Goal: Task Accomplishment & Management: Manage account settings

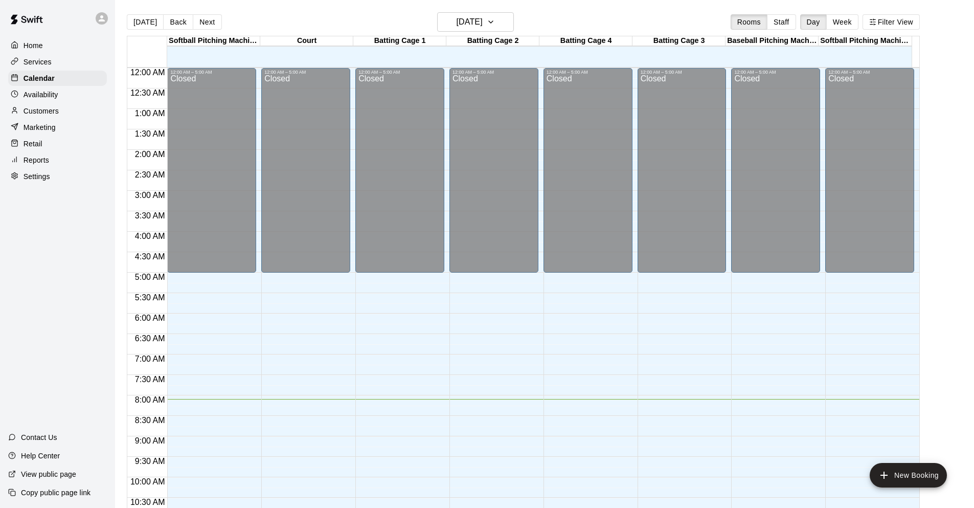
scroll to position [531, 0]
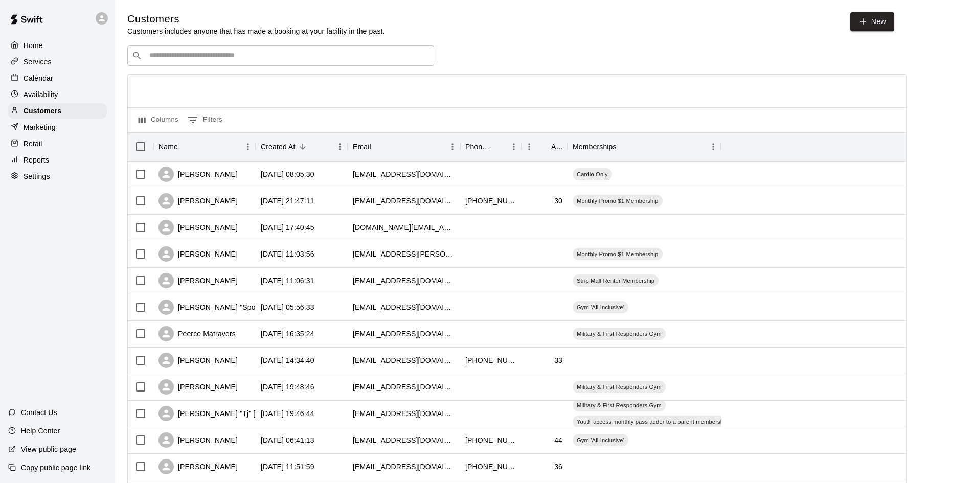
click at [368, 50] on div "​ ​" at bounding box center [280, 56] width 307 height 20
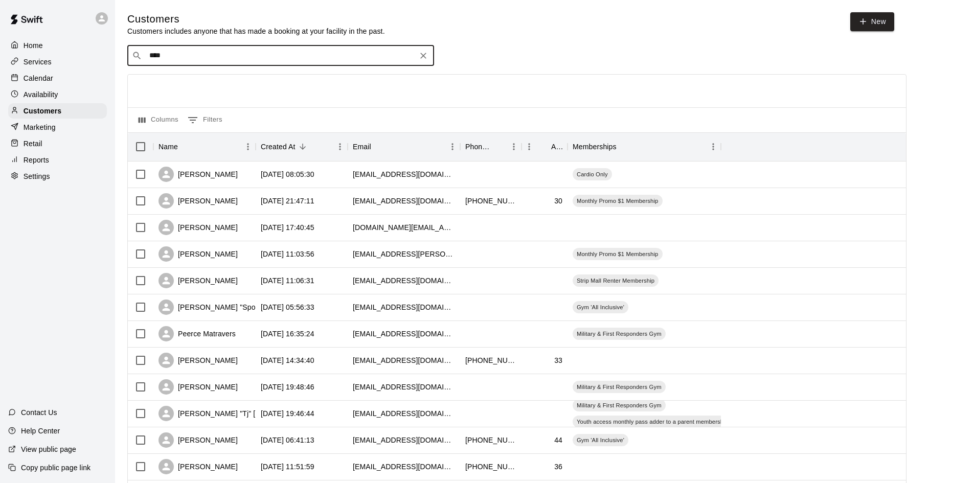
type input "*****"
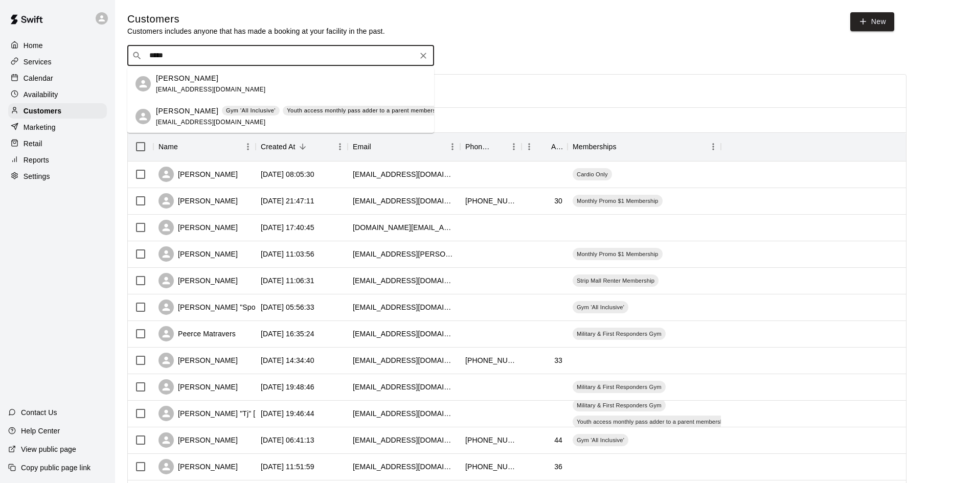
click at [314, 116] on div "Youth access monthly pass adder to a parent membership (14+ years older)" at bounding box center [390, 111] width 214 height 10
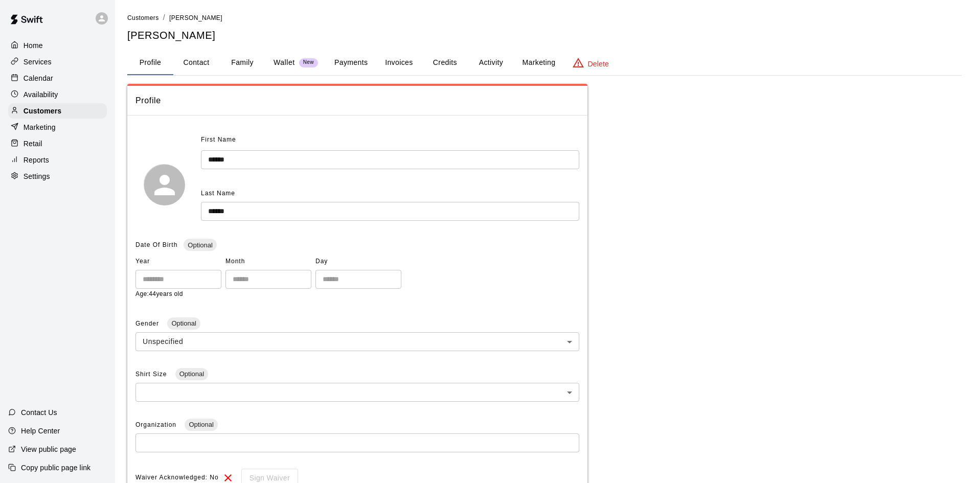
click at [358, 64] on button "Payments" at bounding box center [351, 63] width 50 height 25
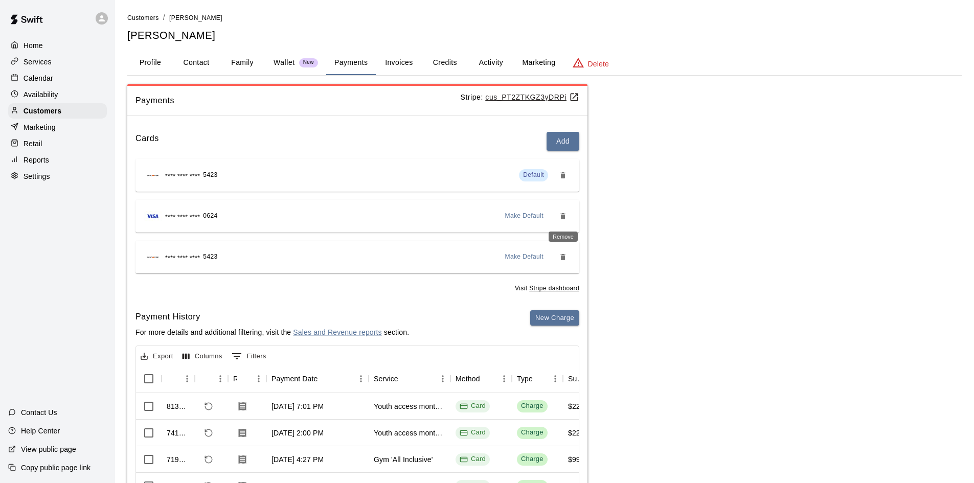
click at [560, 220] on button "Remove" at bounding box center [563, 216] width 16 height 16
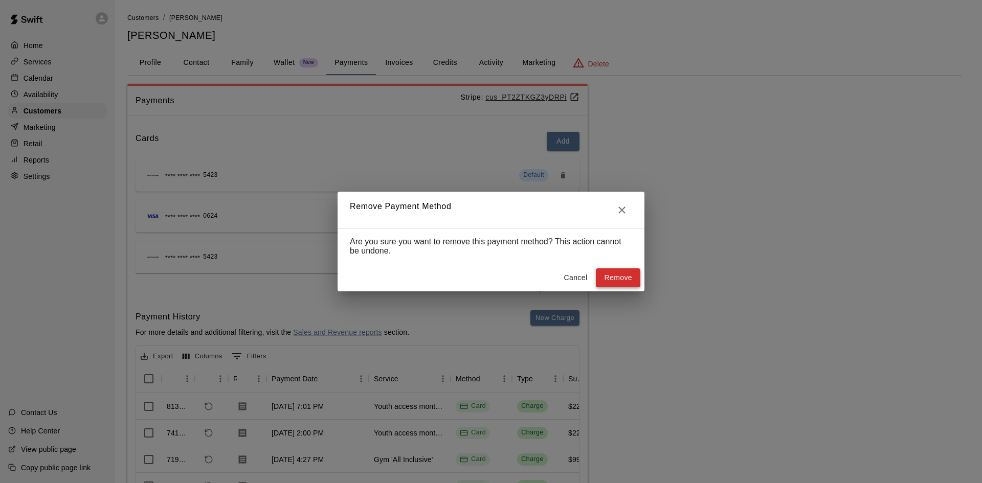
click at [607, 279] on button "Remove" at bounding box center [618, 277] width 44 height 19
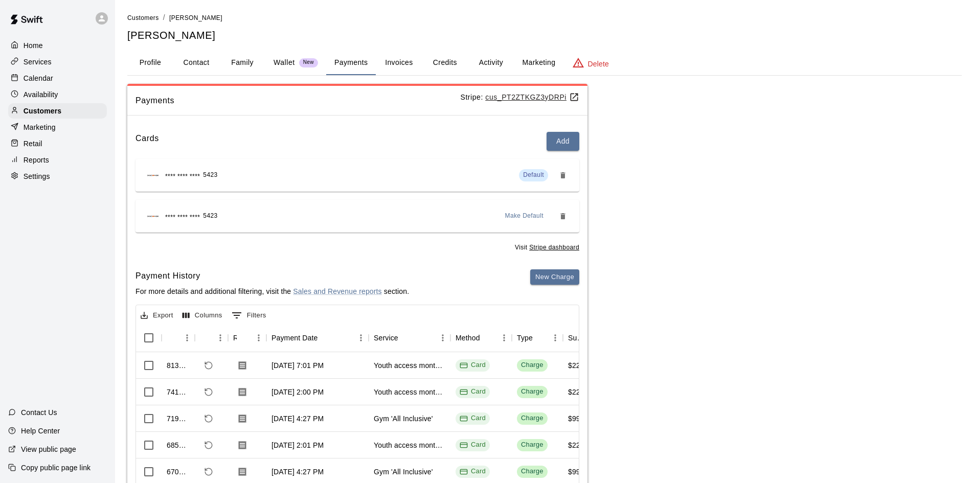
click at [564, 217] on icon "Remove" at bounding box center [562, 216] width 5 height 6
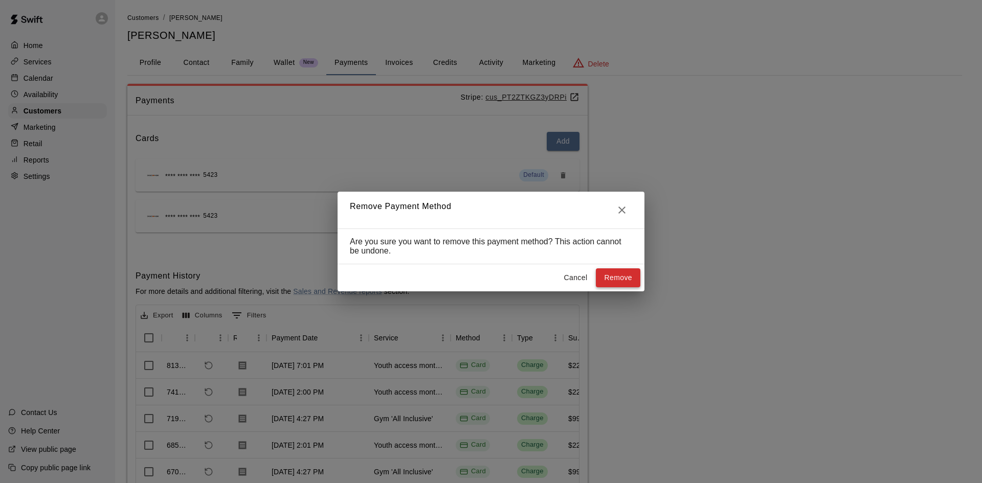
click at [615, 283] on button "Remove" at bounding box center [618, 277] width 44 height 19
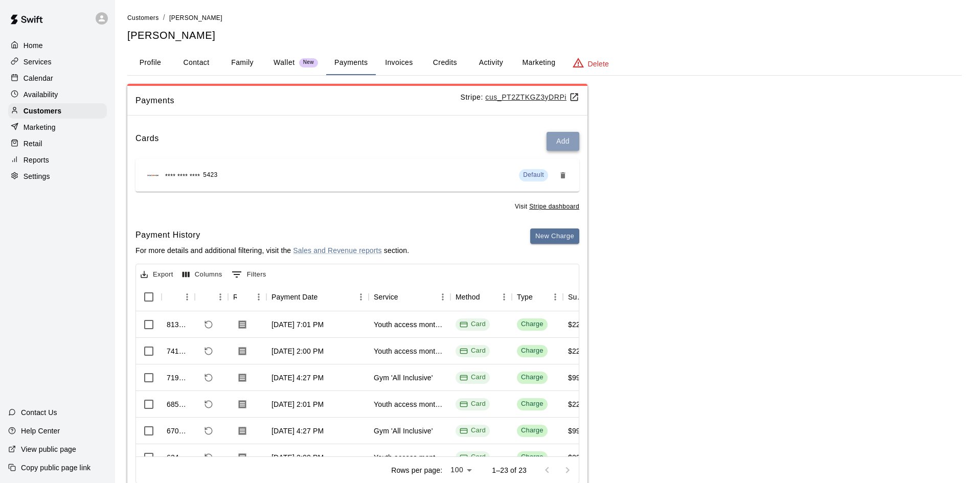
click at [560, 143] on button "Add" at bounding box center [563, 141] width 33 height 19
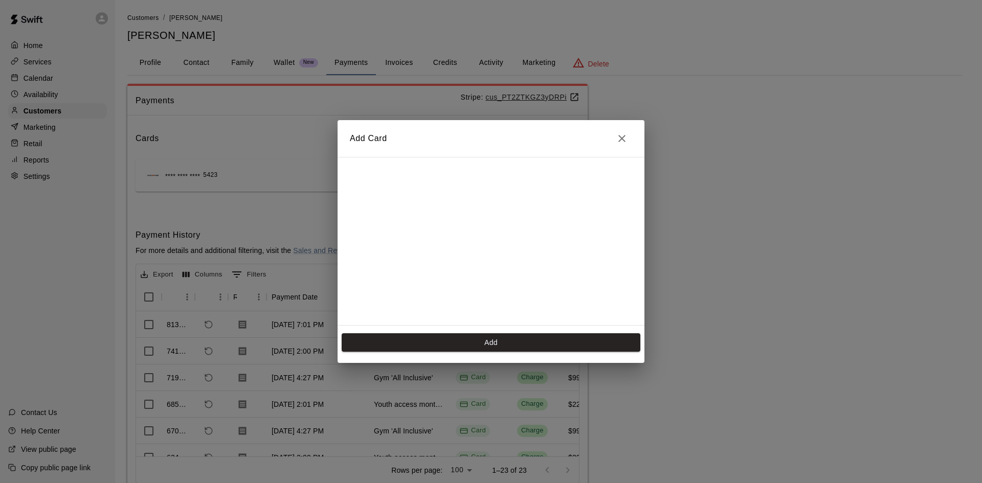
scroll to position [144, 0]
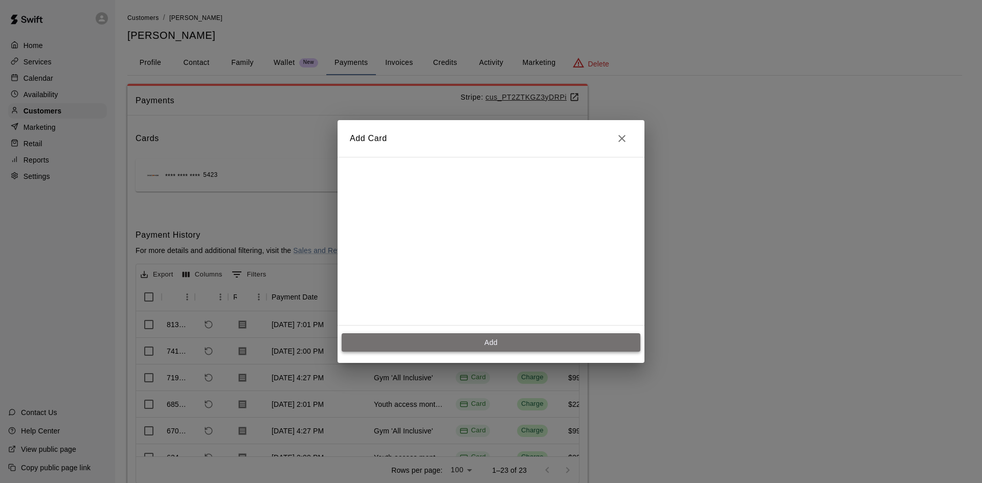
click at [485, 346] on button "Add" at bounding box center [491, 342] width 299 height 19
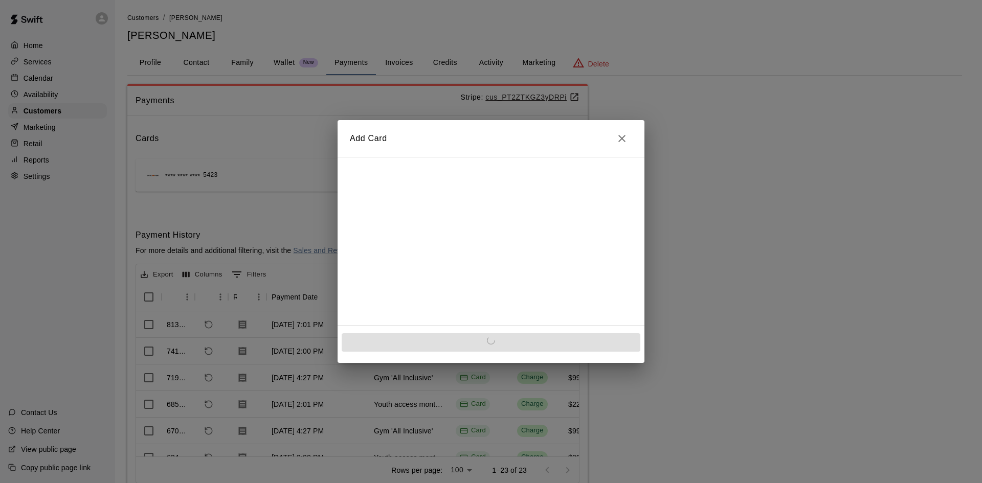
scroll to position [0, 0]
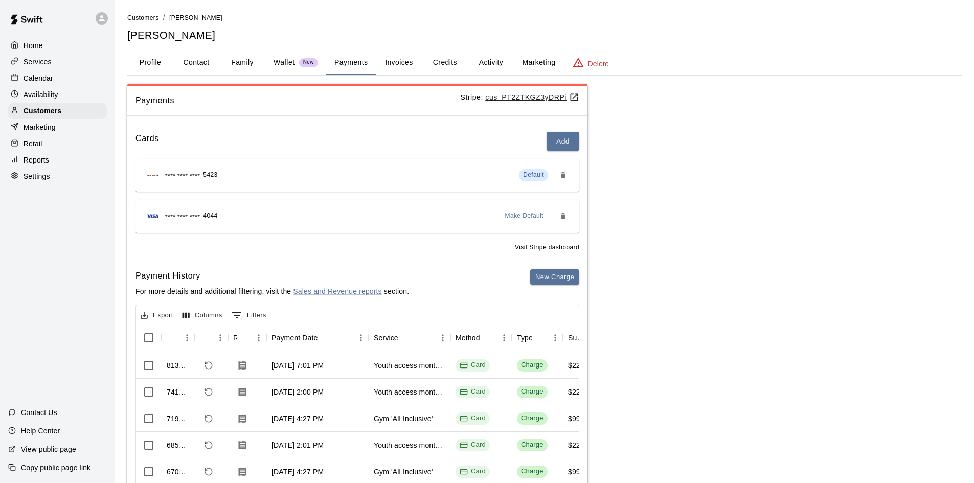
click at [537, 216] on span "Make Default" at bounding box center [524, 216] width 39 height 10
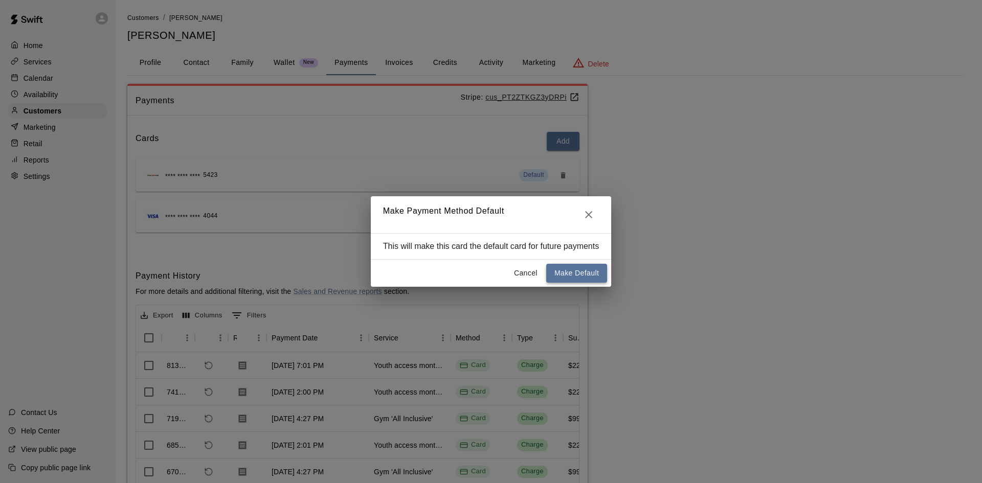
click at [581, 277] on button "Make Default" at bounding box center [576, 273] width 61 height 19
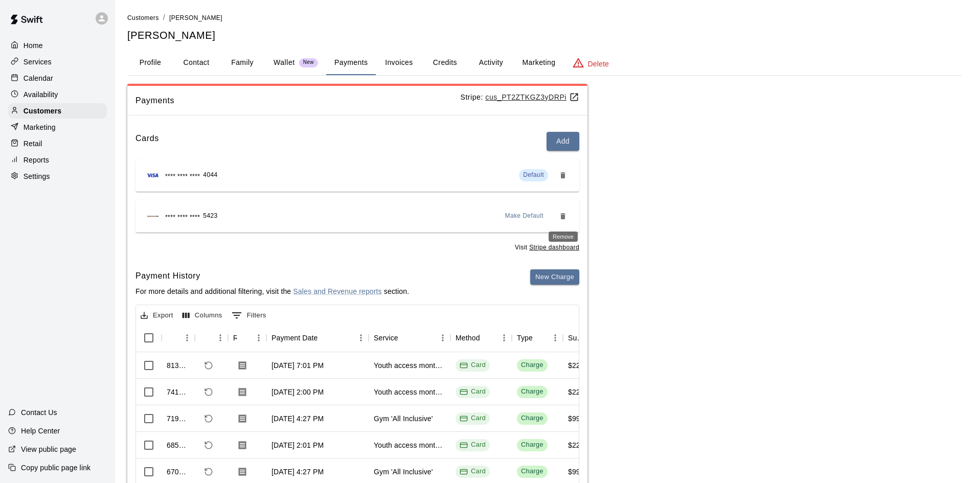
click at [563, 219] on icon "Remove" at bounding box center [562, 216] width 5 height 6
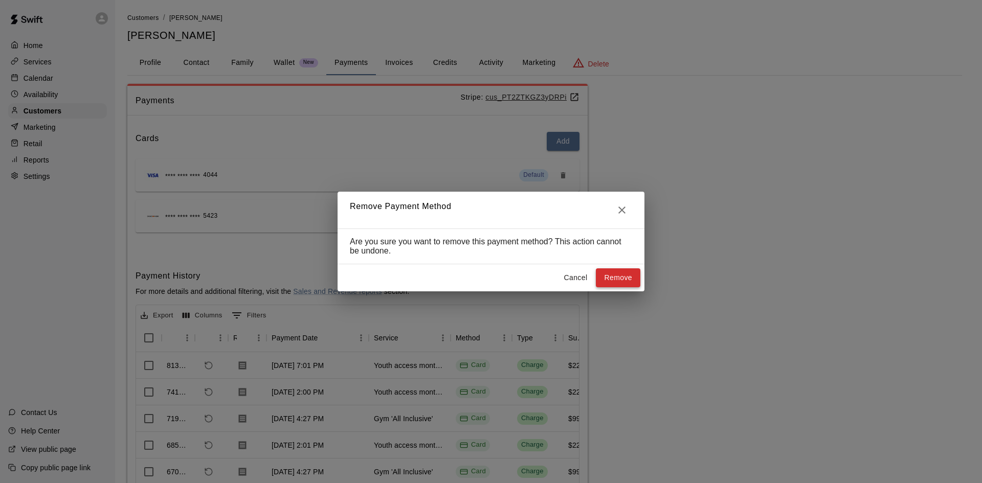
click at [620, 285] on button "Remove" at bounding box center [618, 277] width 44 height 19
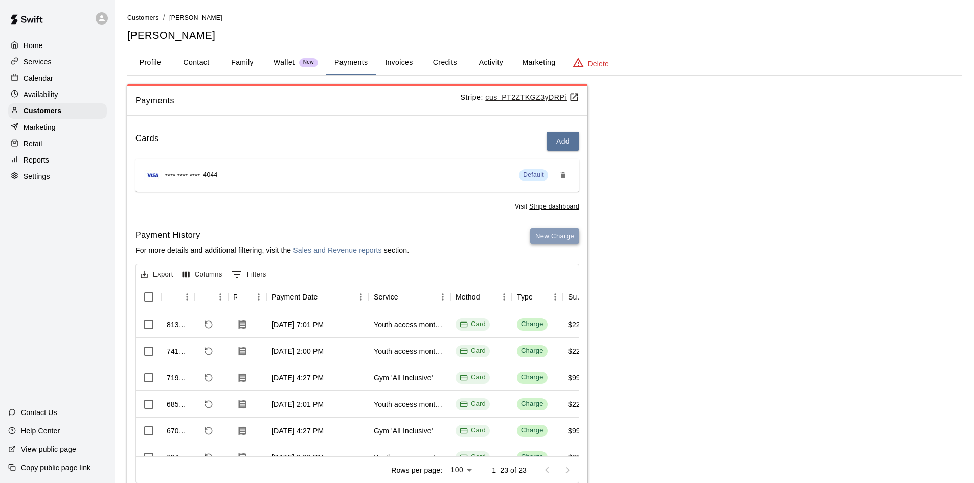
click at [558, 234] on button "New Charge" at bounding box center [554, 237] width 49 height 16
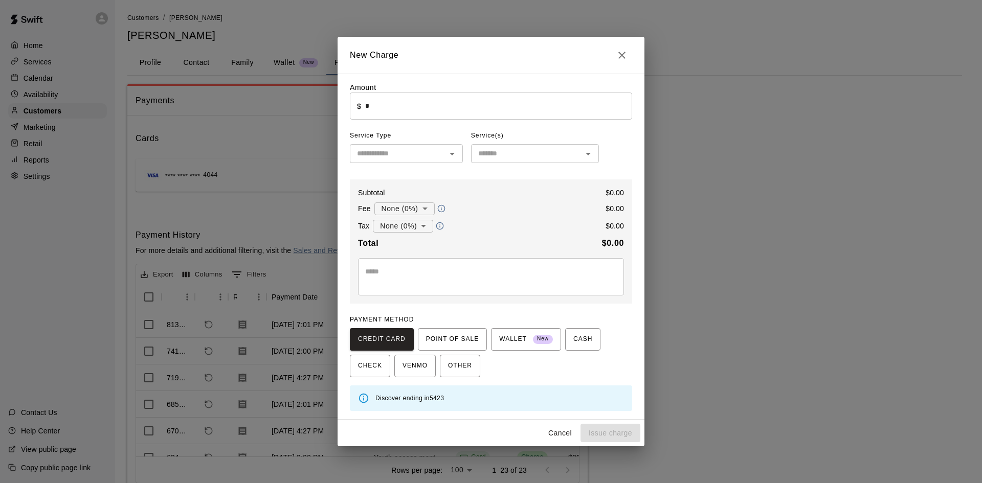
click at [564, 111] on input "*" at bounding box center [498, 106] width 267 height 27
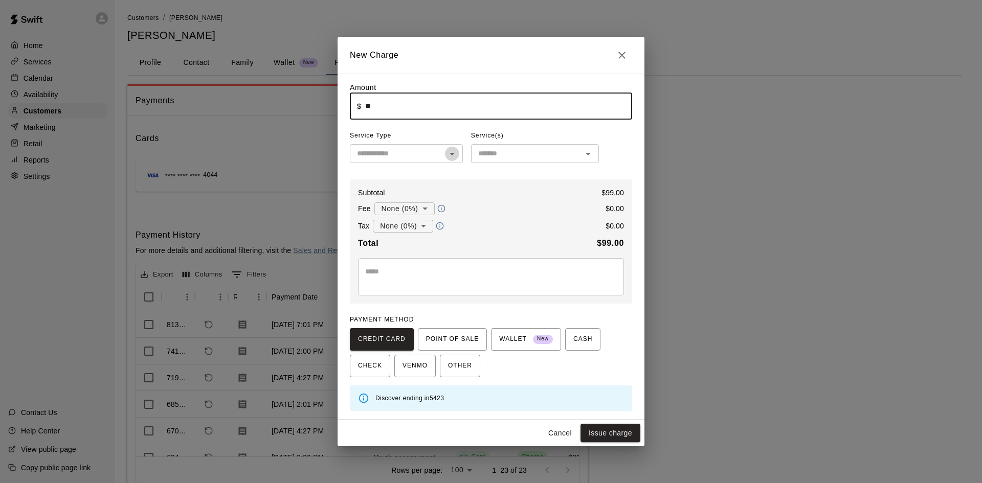
click at [458, 154] on icon "Open" at bounding box center [452, 154] width 12 height 12
type input "*****"
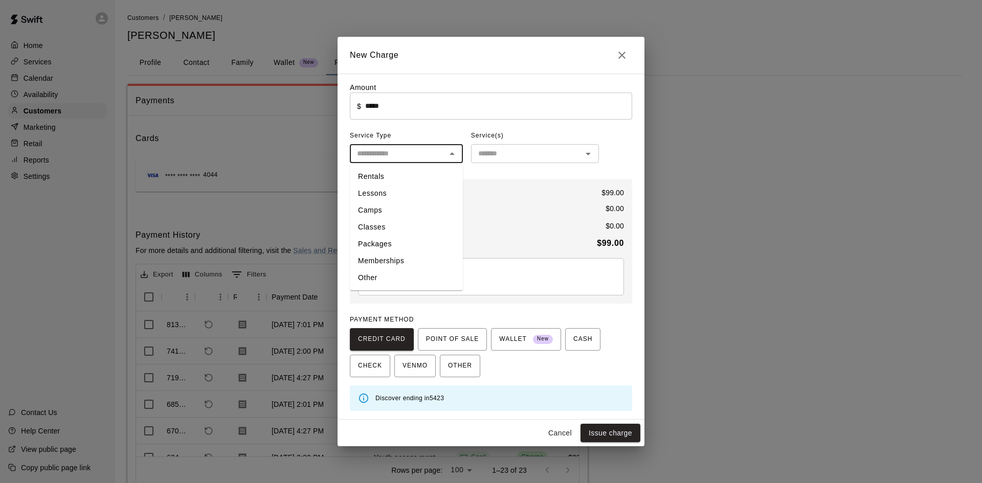
click at [434, 256] on li "Memberships" at bounding box center [406, 261] width 113 height 17
type input "**********"
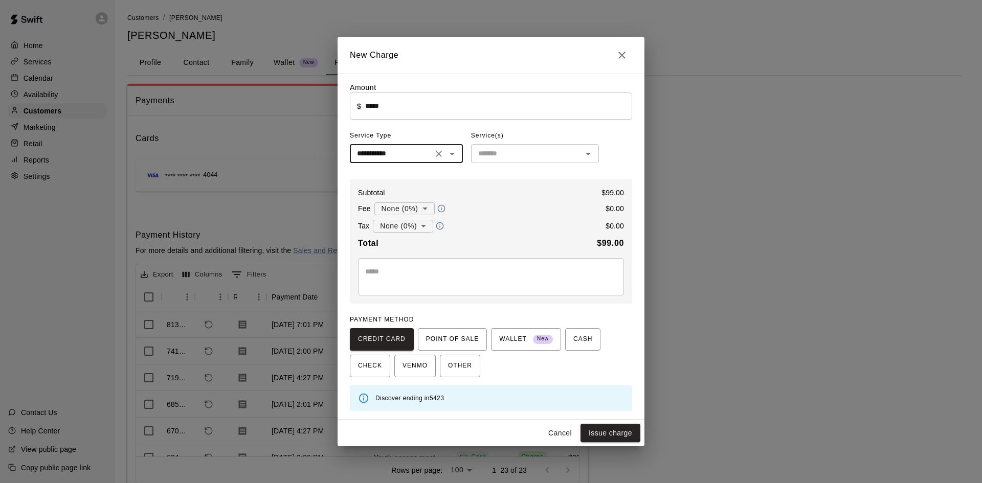
click at [584, 162] on div "​" at bounding box center [535, 153] width 128 height 19
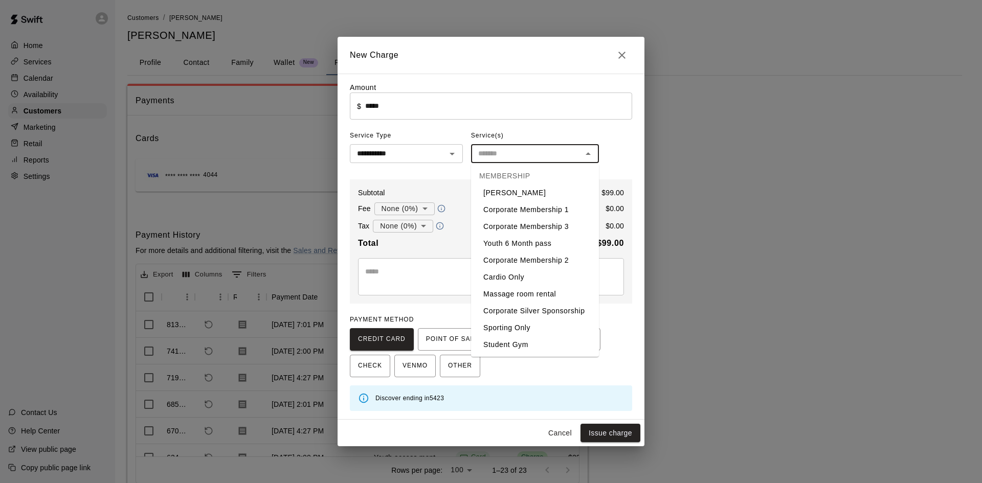
scroll to position [201, 0]
click at [557, 253] on li "Gym 'All Inclusive'" at bounding box center [535, 261] width 128 height 17
type input "**********"
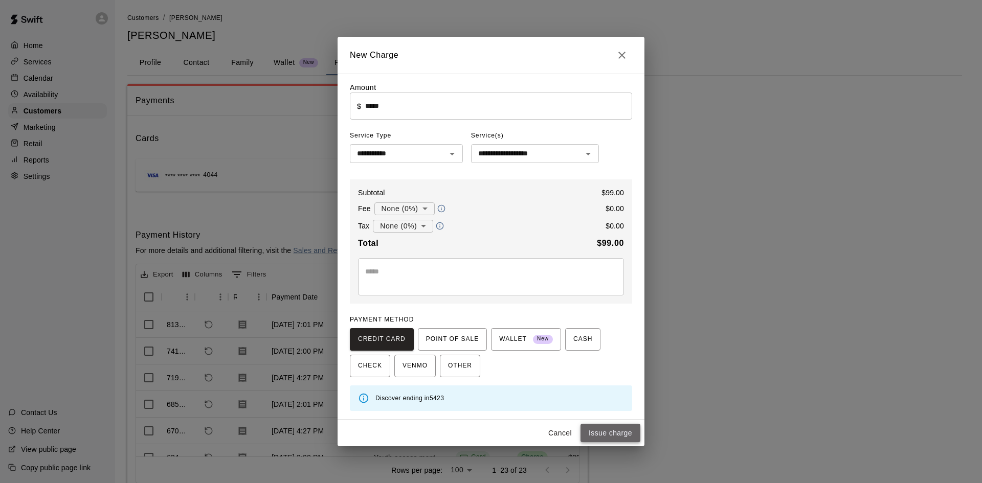
click at [615, 438] on button "Issue charge" at bounding box center [610, 433] width 60 height 19
type input "*"
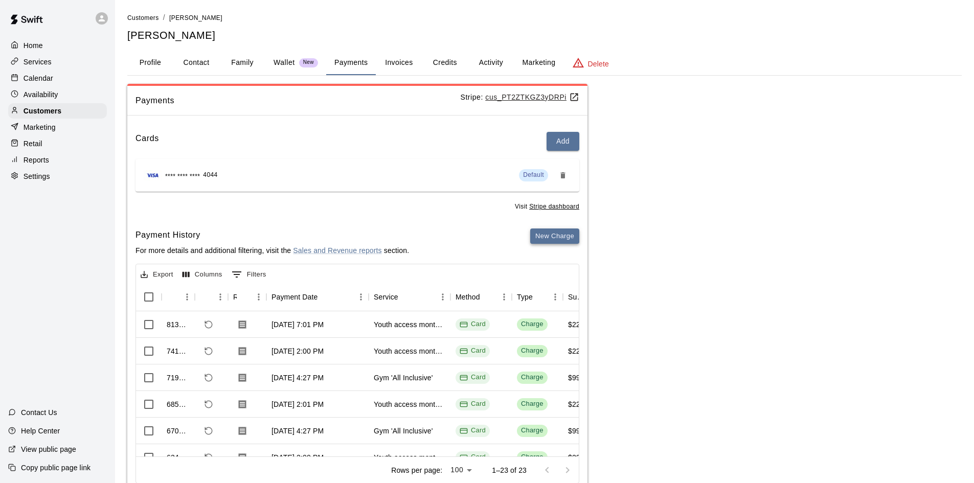
click at [570, 239] on button "New Charge" at bounding box center [554, 237] width 49 height 16
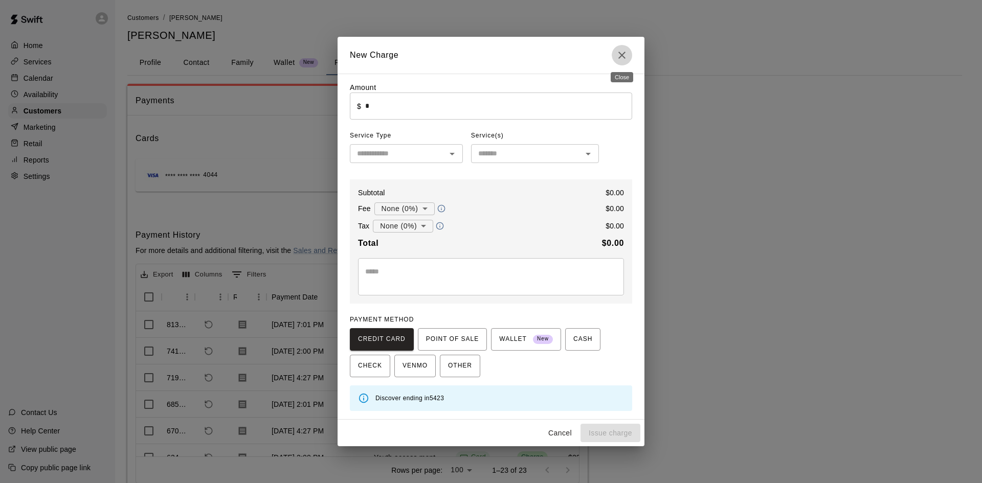
click at [625, 59] on icon "Close" at bounding box center [622, 55] width 12 height 12
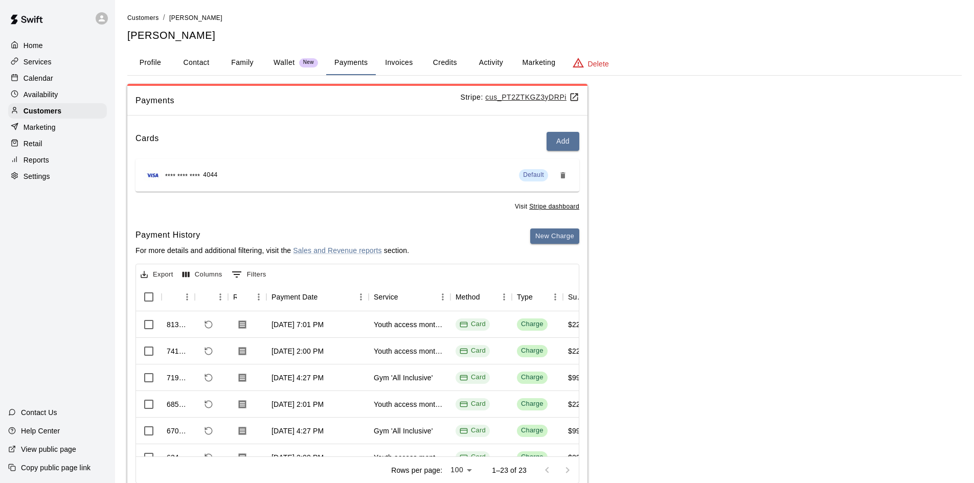
click at [346, 66] on button "Payments" at bounding box center [351, 63] width 50 height 25
click at [411, 66] on button "Invoices" at bounding box center [399, 63] width 46 height 25
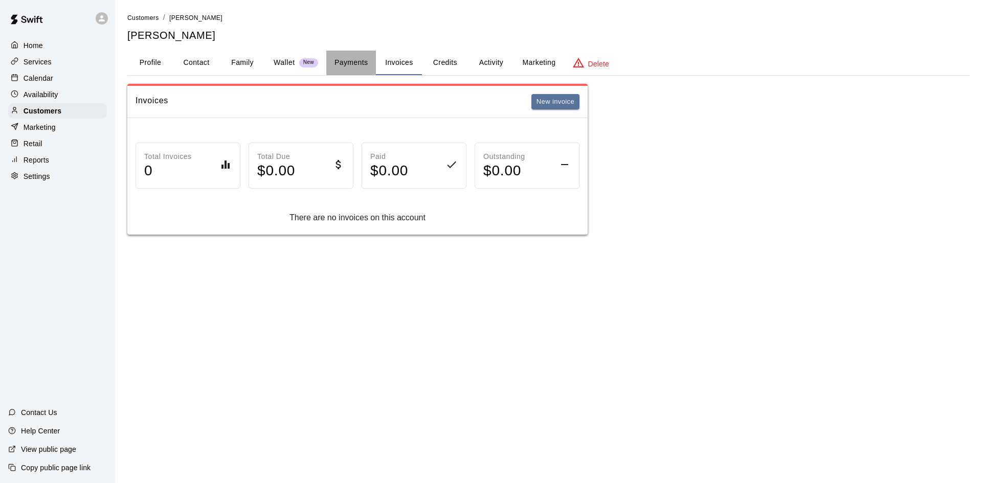
click at [355, 59] on button "Payments" at bounding box center [351, 63] width 50 height 25
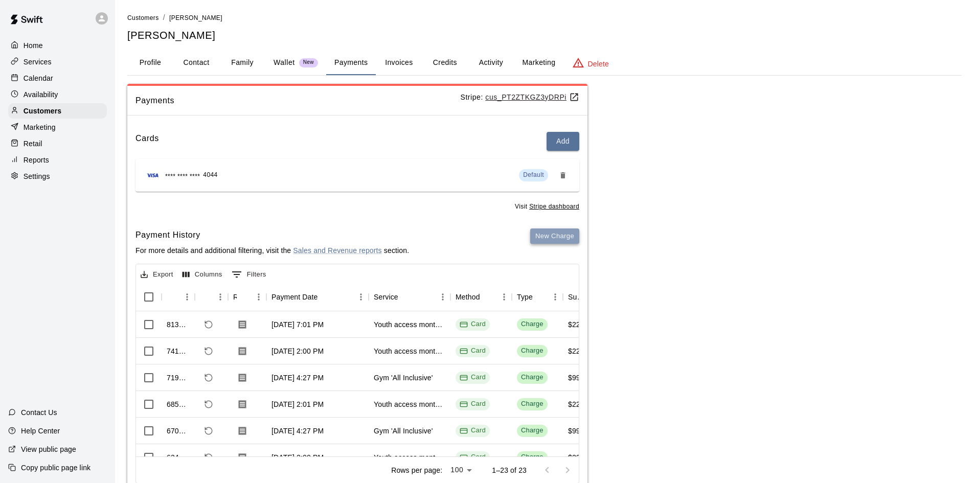
click at [546, 234] on button "New Charge" at bounding box center [554, 237] width 49 height 16
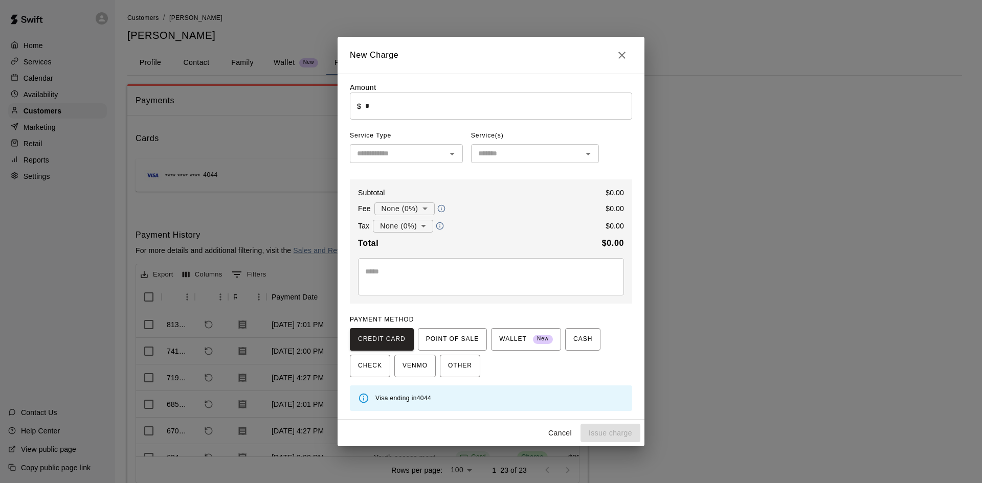
click at [500, 99] on input "*" at bounding box center [498, 106] width 267 height 27
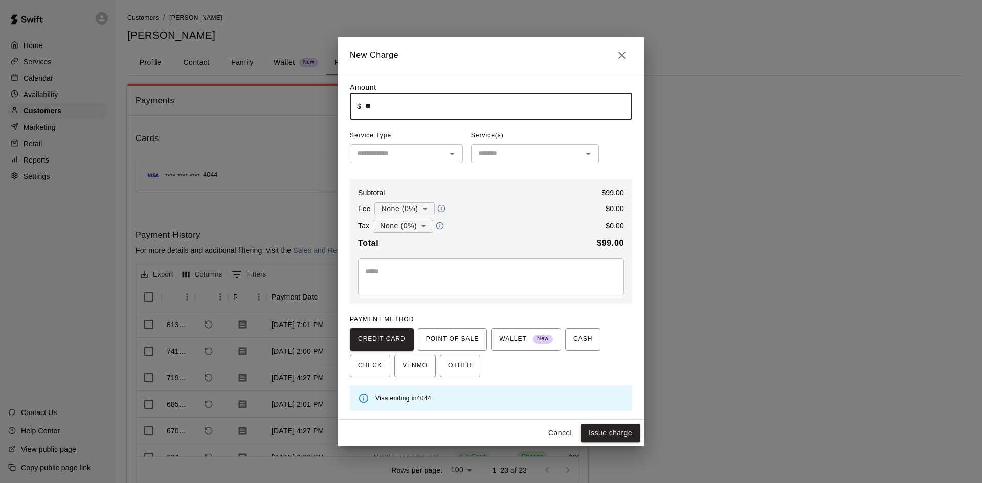
click at [455, 156] on icon "Open" at bounding box center [452, 154] width 12 height 12
type input "*****"
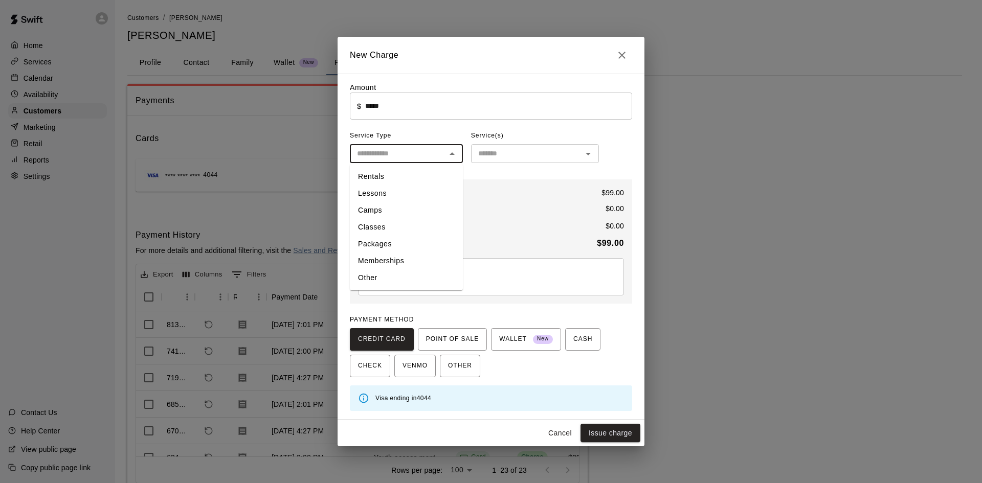
click at [432, 256] on li "Memberships" at bounding box center [406, 261] width 113 height 17
type input "**********"
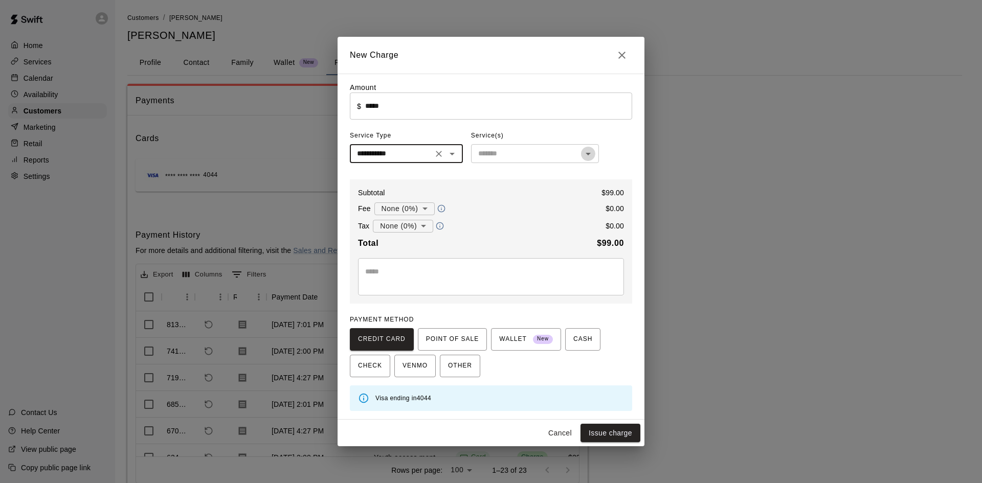
click at [582, 151] on icon "Open" at bounding box center [588, 154] width 12 height 12
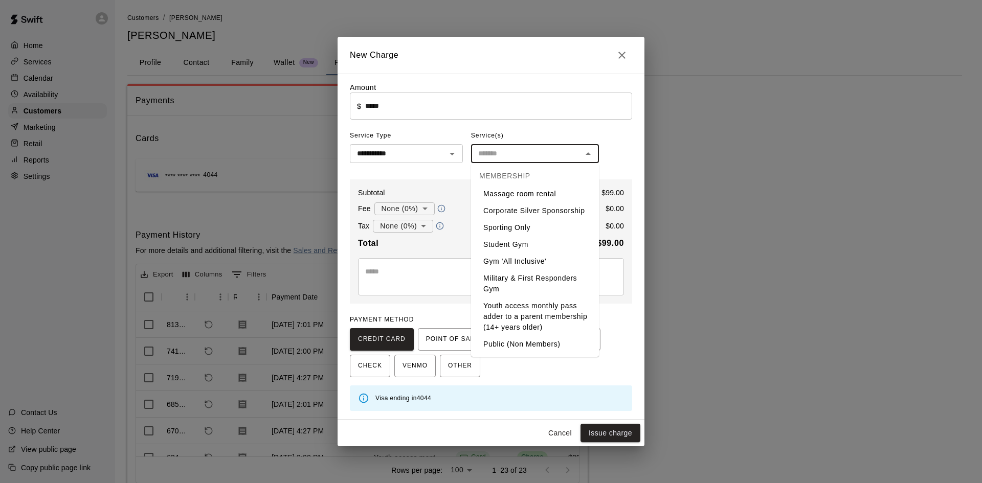
click at [549, 253] on li "Gym 'All Inclusive'" at bounding box center [535, 261] width 128 height 17
type input "**********"
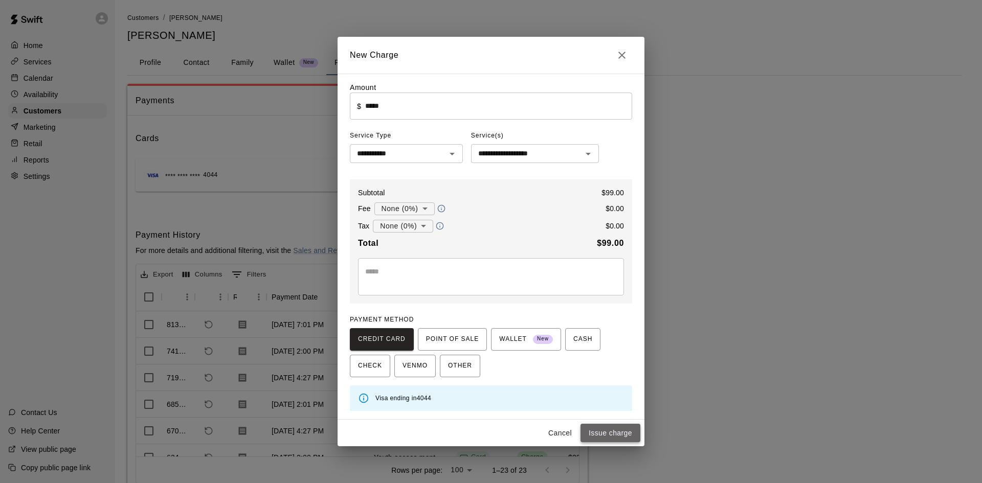
click at [625, 434] on button "Issue charge" at bounding box center [610, 433] width 60 height 19
type input "*"
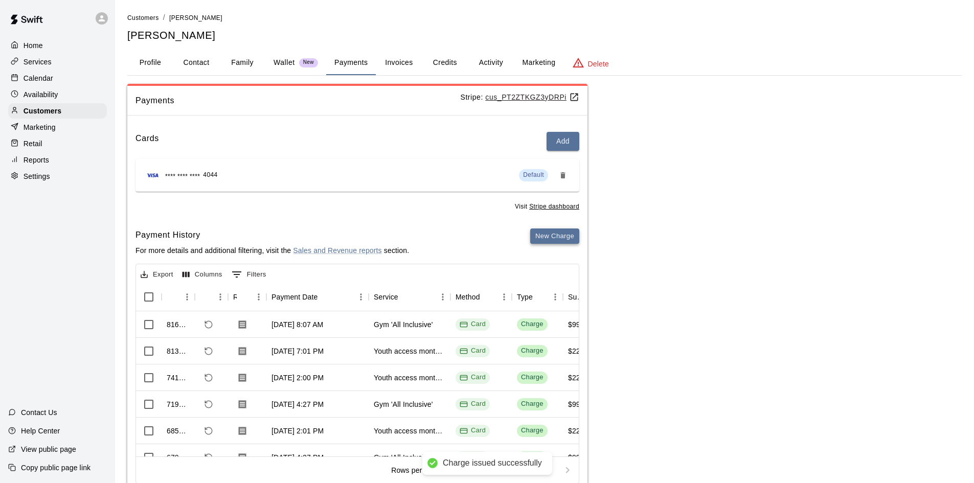
click at [555, 237] on button "New Charge" at bounding box center [554, 237] width 49 height 16
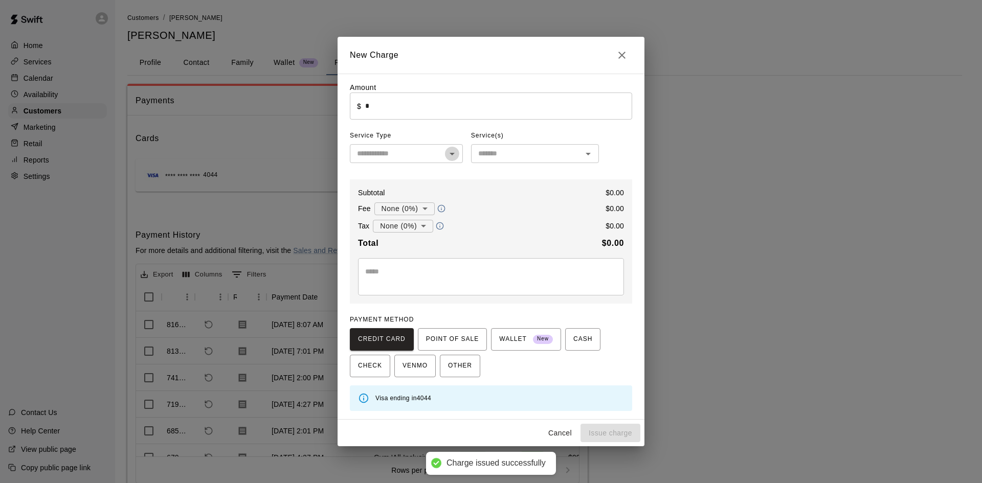
click at [454, 157] on icon "Open" at bounding box center [452, 154] width 12 height 12
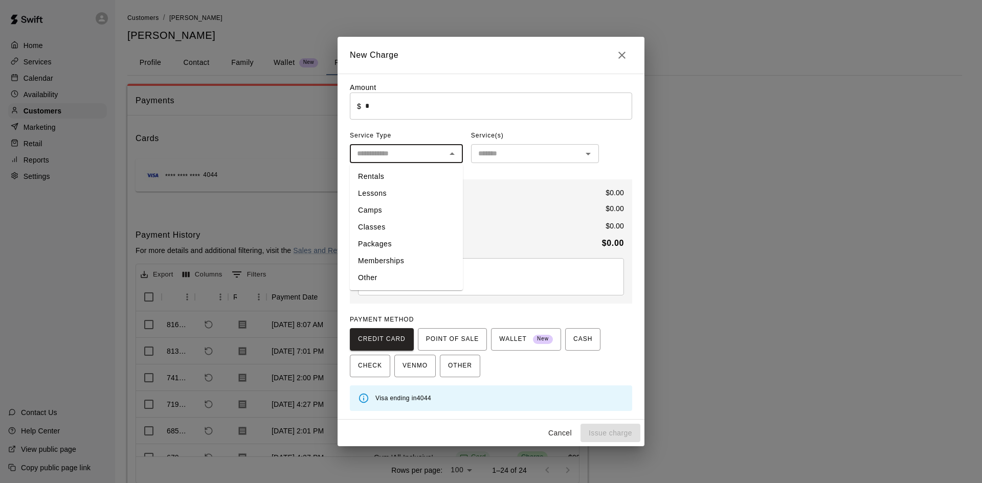
click at [421, 257] on li "Memberships" at bounding box center [406, 261] width 113 height 17
type input "**********"
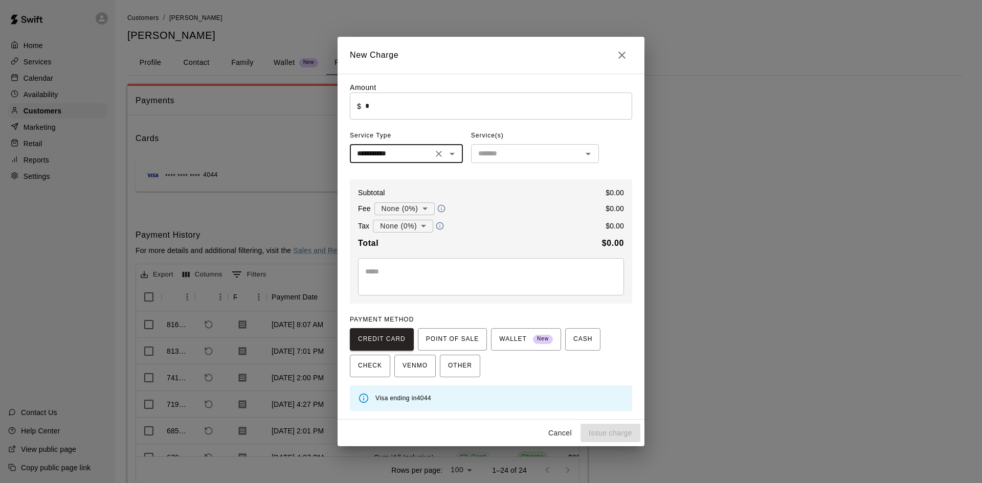
click at [579, 151] on div "​" at bounding box center [535, 153] width 128 height 19
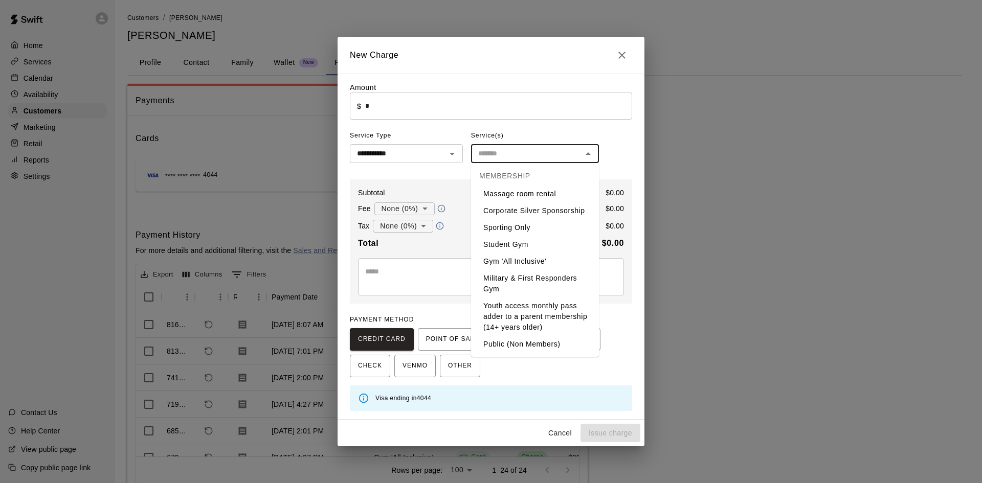
click at [540, 301] on li "Youth access monthly pass adder to a parent membership (14+ years older)" at bounding box center [535, 317] width 128 height 38
type input "**********"
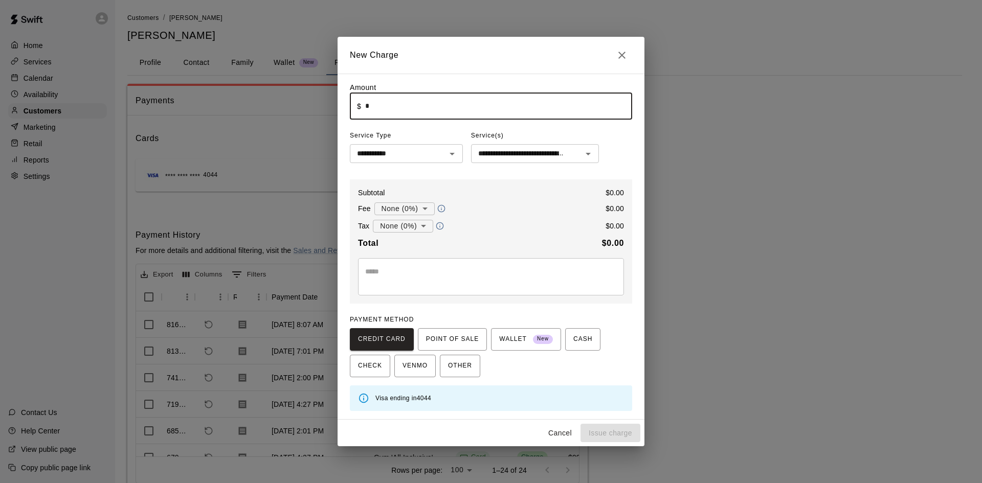
click at [506, 104] on input "*" at bounding box center [498, 106] width 267 height 27
click at [607, 430] on button "Issue charge" at bounding box center [610, 433] width 60 height 19
type input "*"
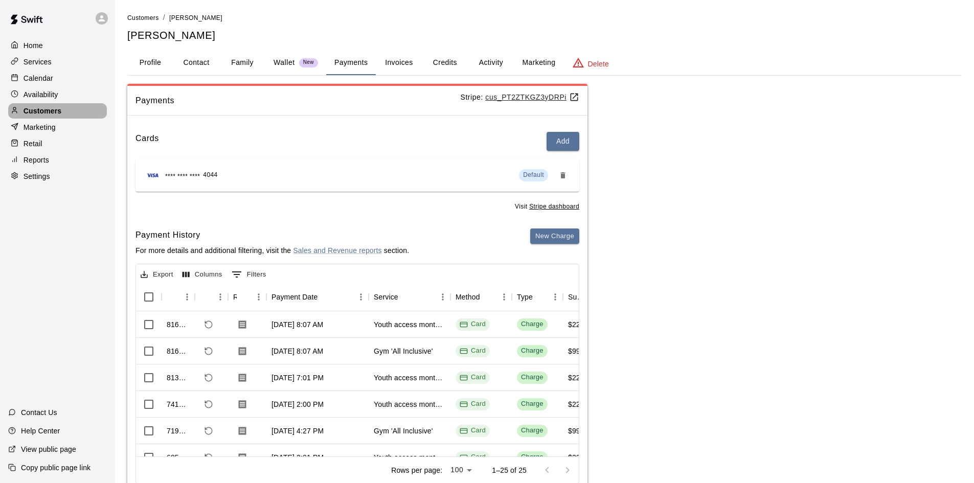
click at [73, 114] on div "Customers" at bounding box center [57, 110] width 99 height 15
